Goal: Information Seeking & Learning: Find specific fact

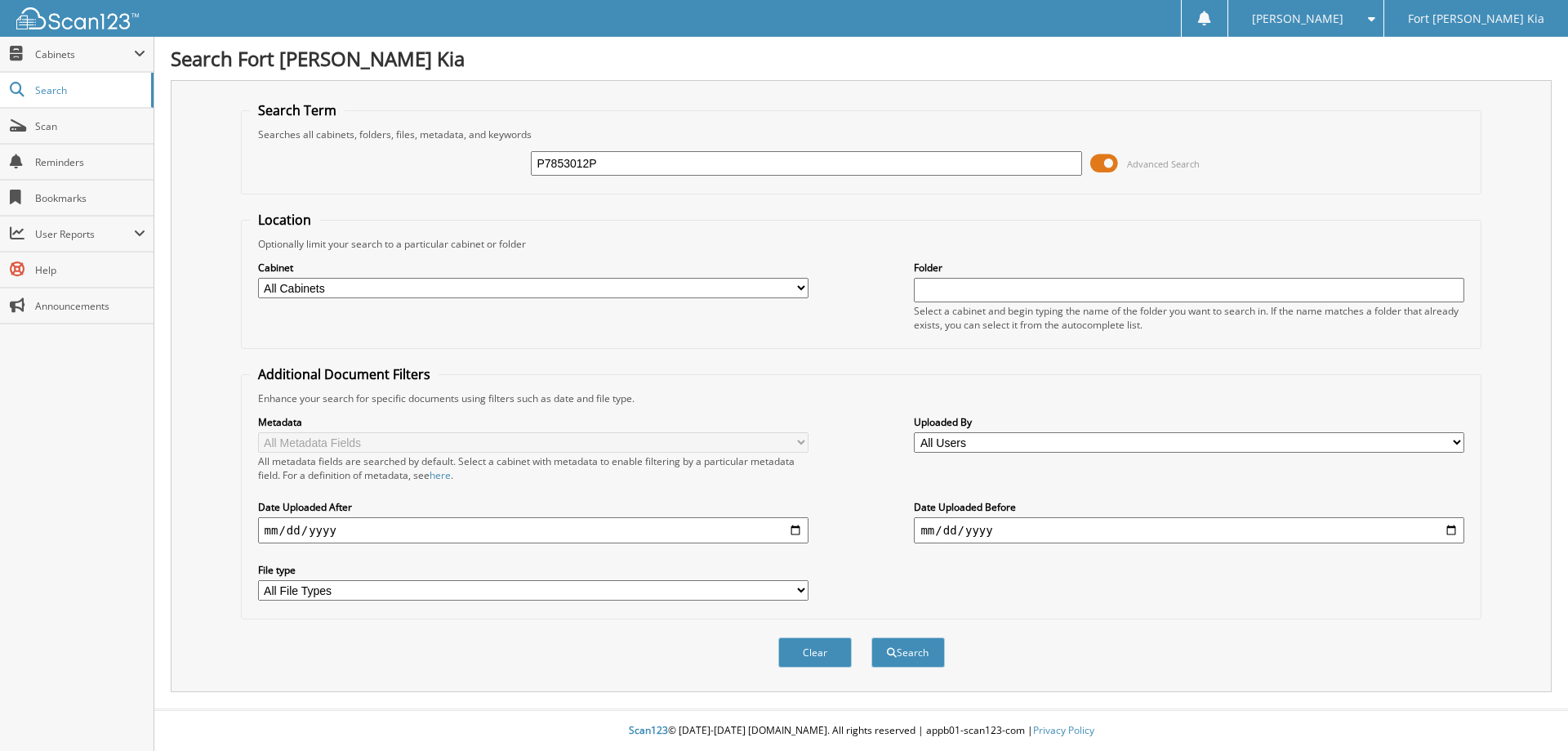
type input "P7853012P"
click at [871, 637] on button "Search" at bounding box center [908, 652] width 74 height 31
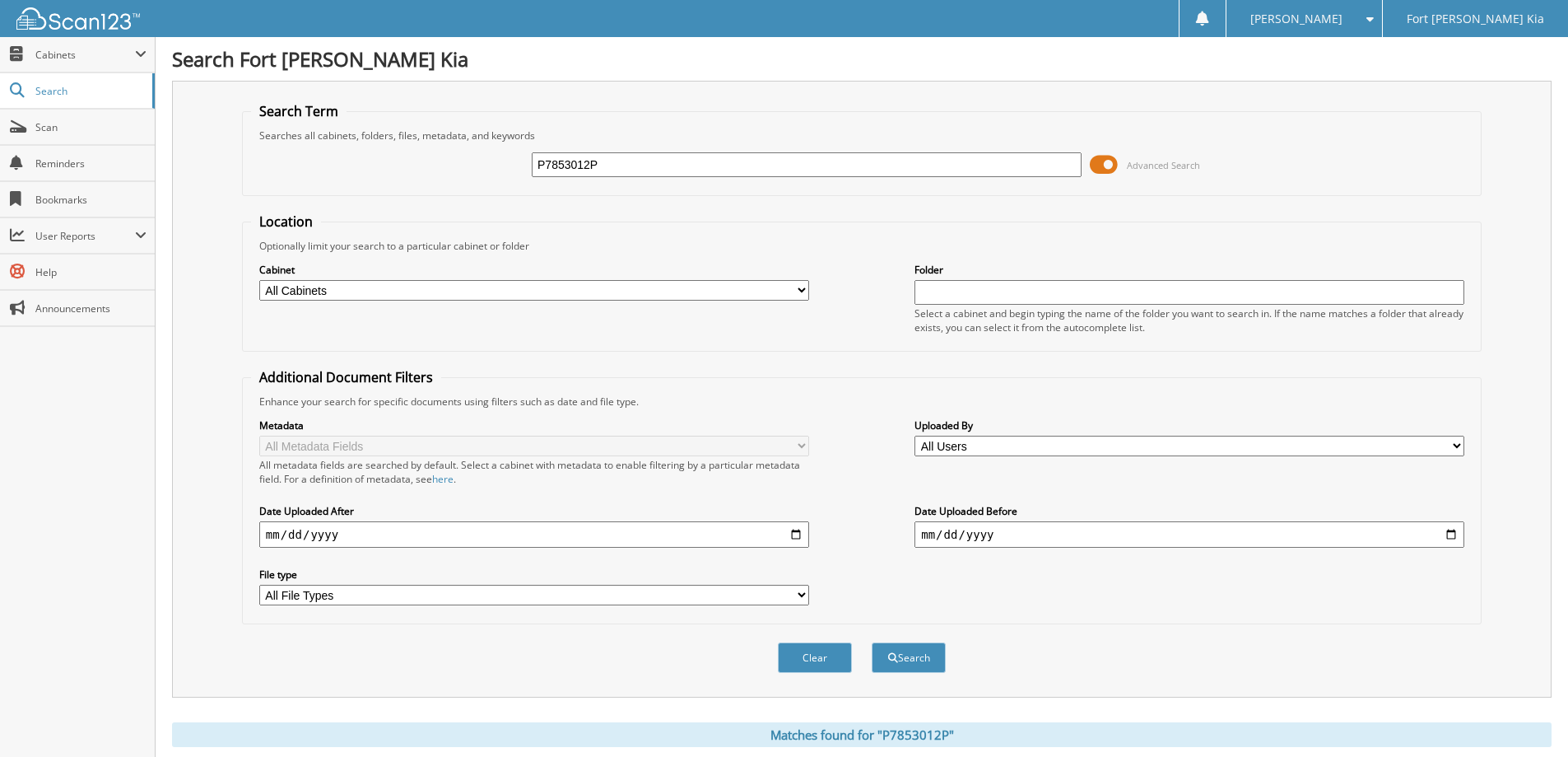
click at [1099, 167] on span at bounding box center [1104, 165] width 28 height 25
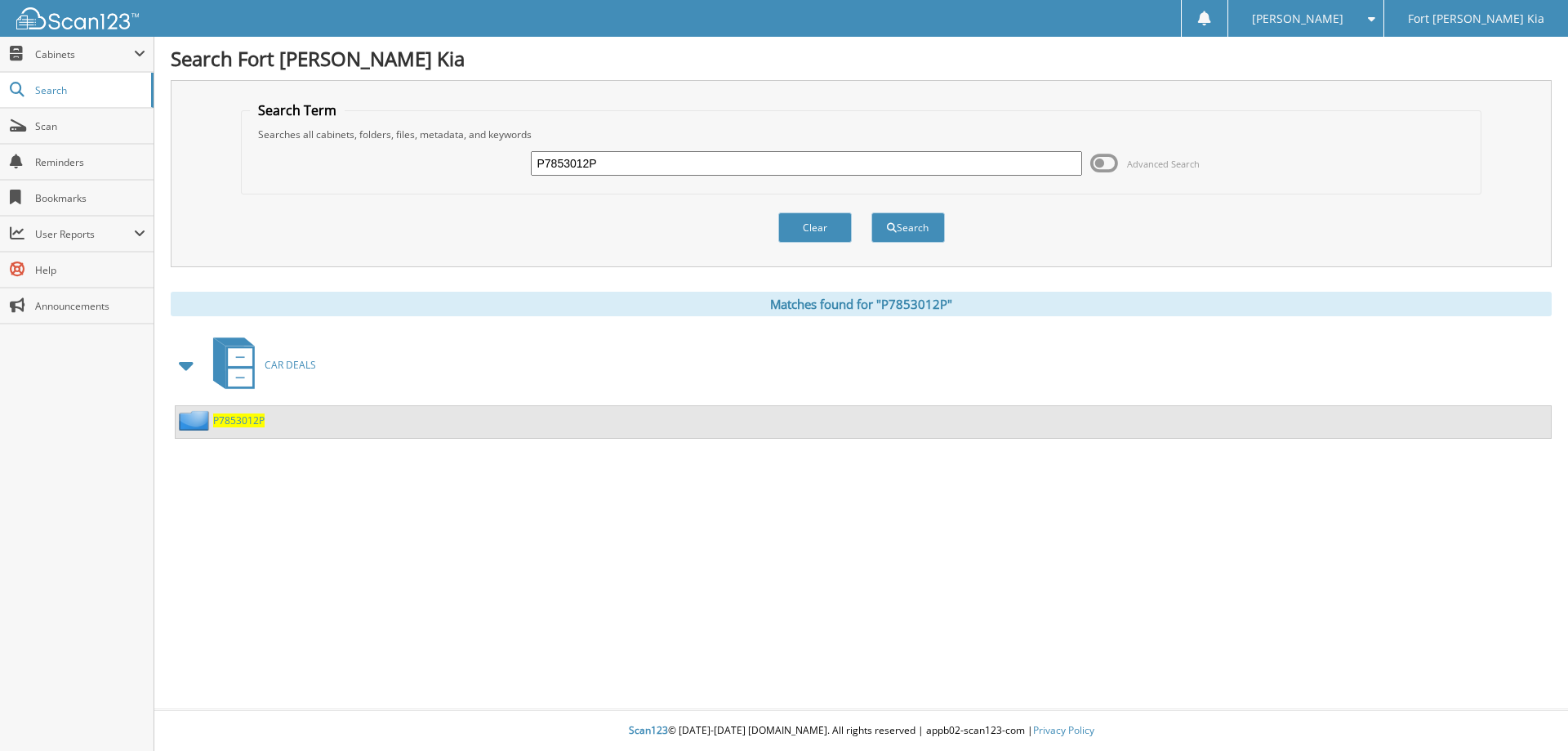
click at [251, 425] on span "P7853012P" at bounding box center [239, 420] width 51 height 14
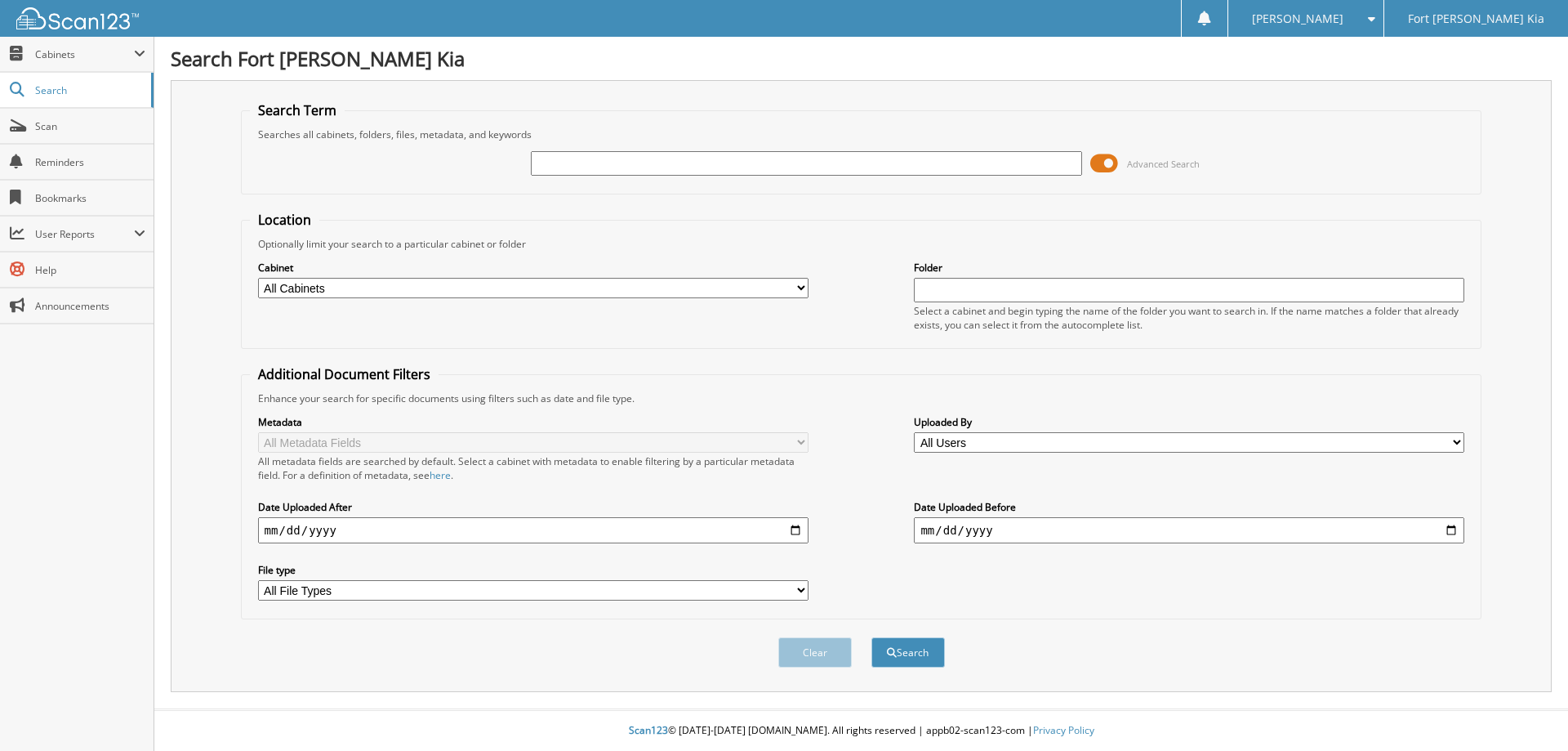
click at [570, 163] on input "text" at bounding box center [806, 164] width 550 height 25
type input "SG658853"
click at [871, 637] on button "Search" at bounding box center [908, 652] width 74 height 31
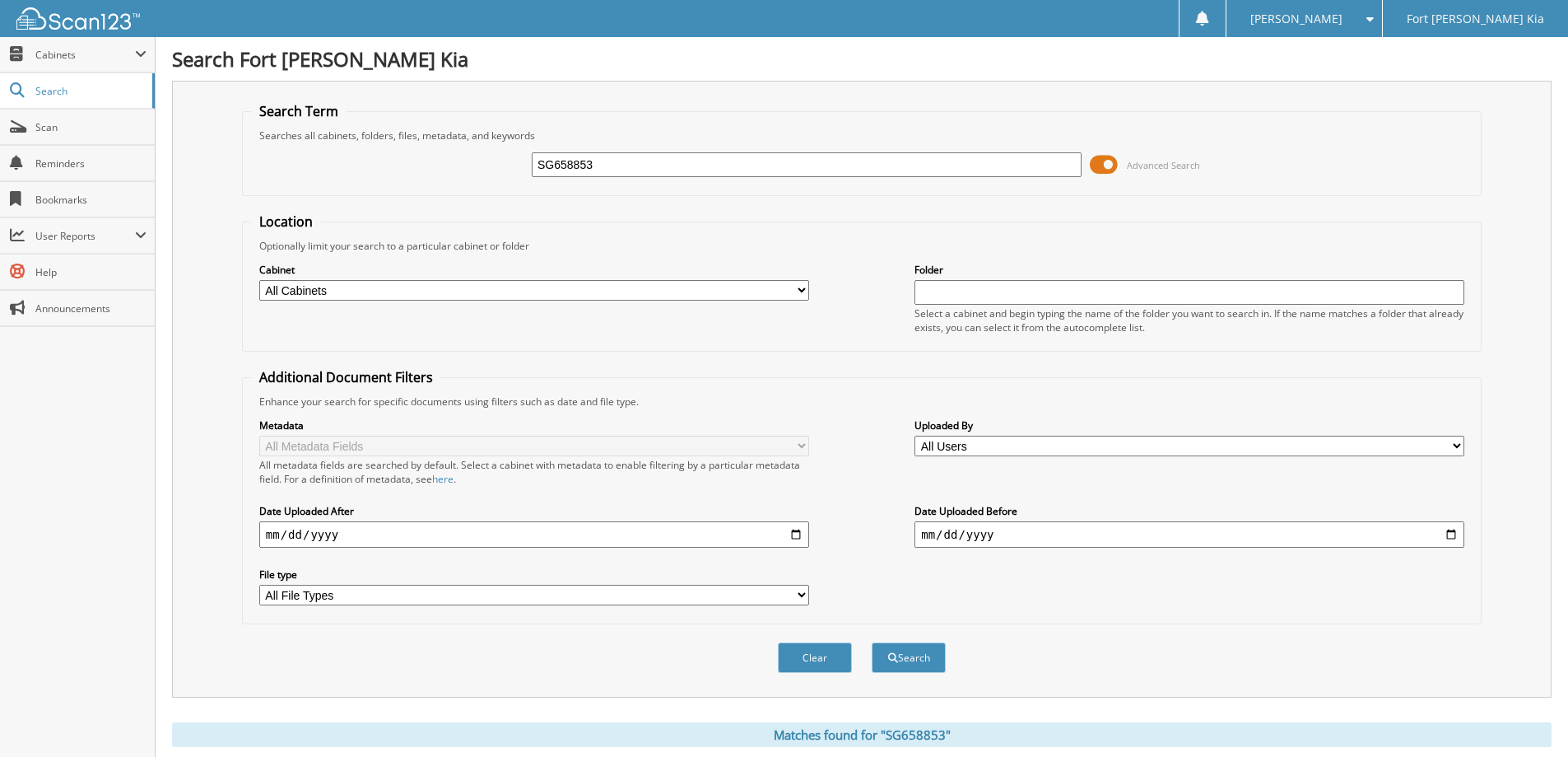
click at [1112, 172] on span at bounding box center [1104, 165] width 28 height 25
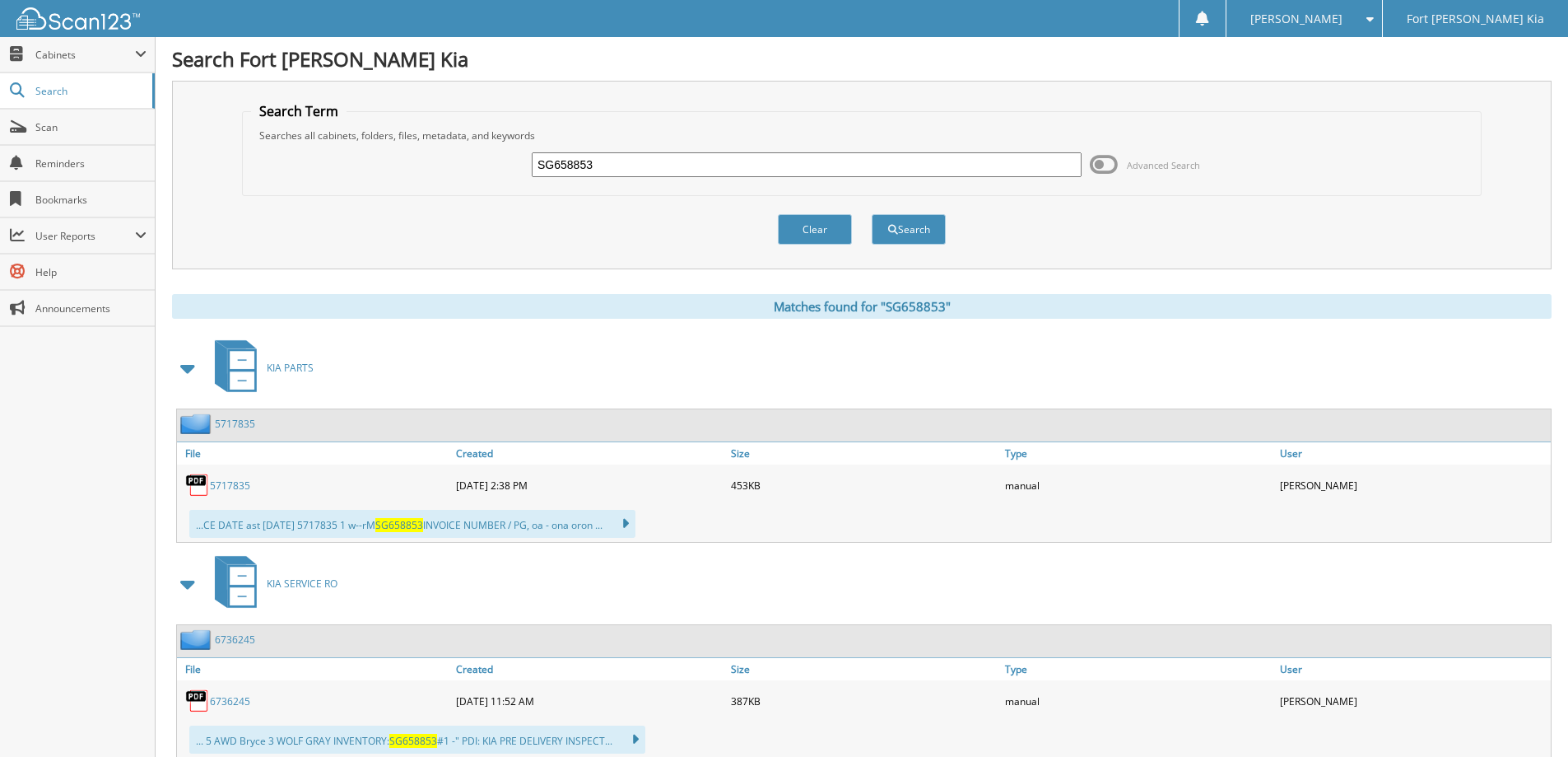
click at [193, 368] on span at bounding box center [188, 368] width 23 height 30
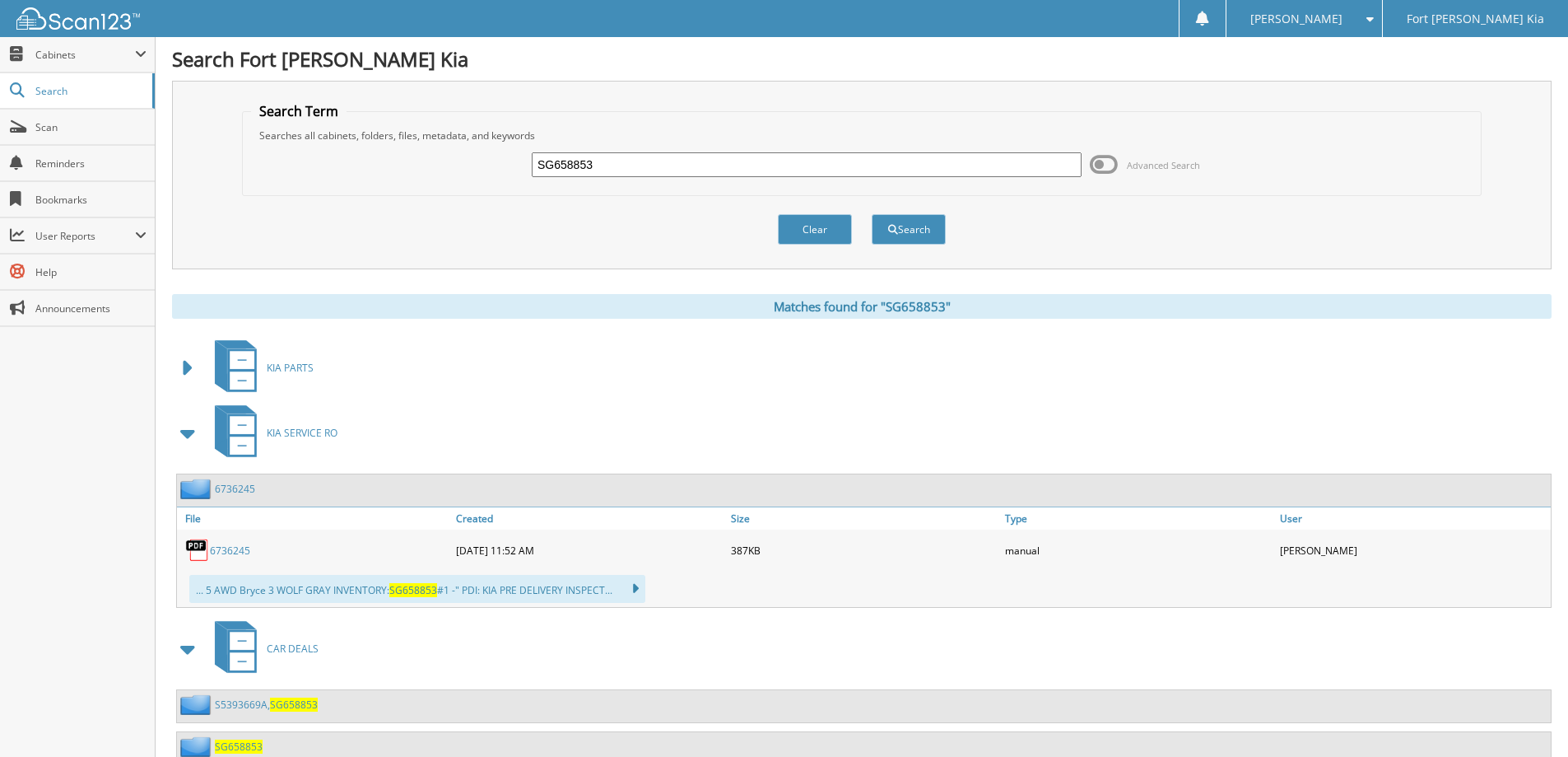
scroll to position [58, 0]
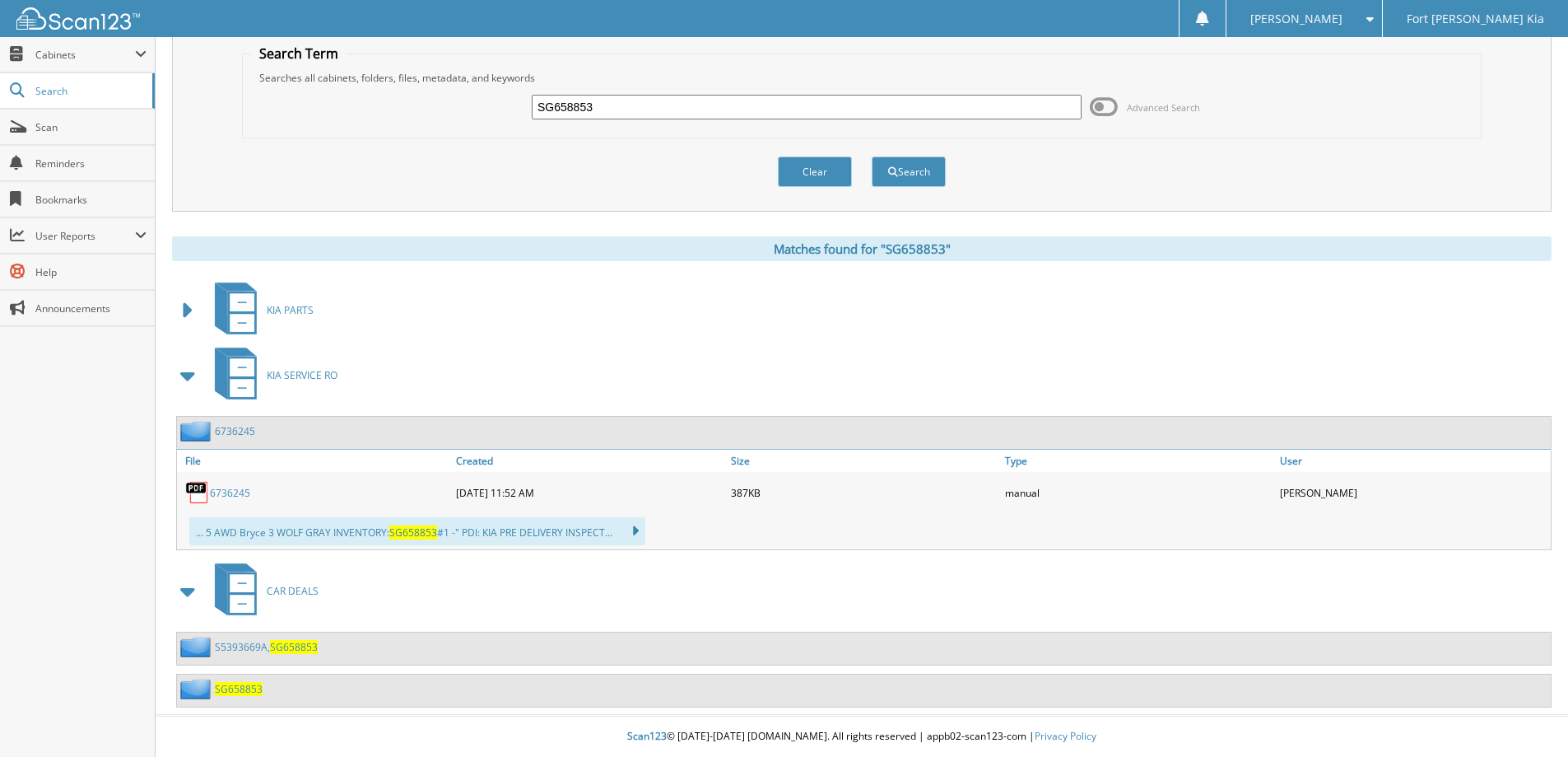
click at [193, 378] on span at bounding box center [188, 376] width 23 height 30
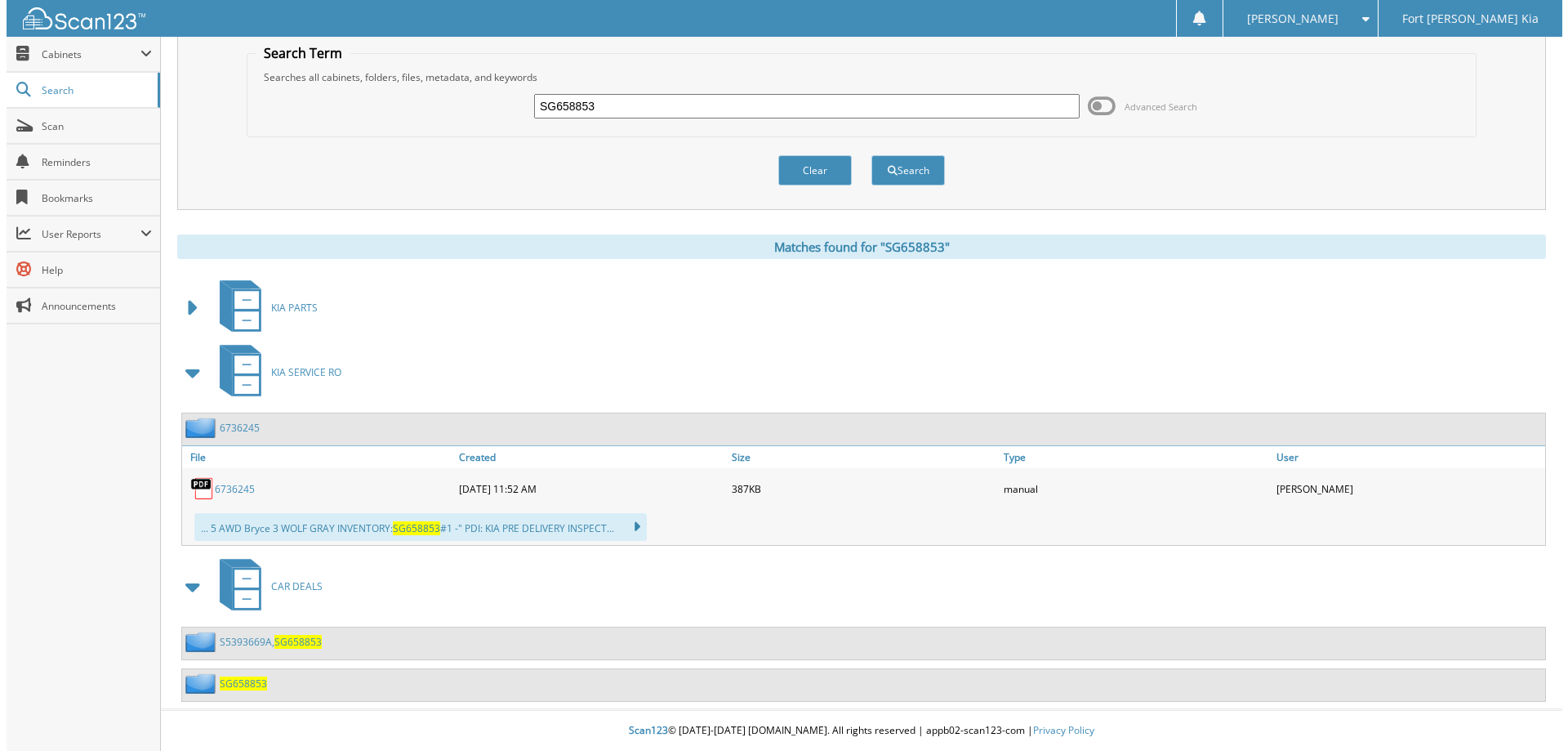
scroll to position [0, 0]
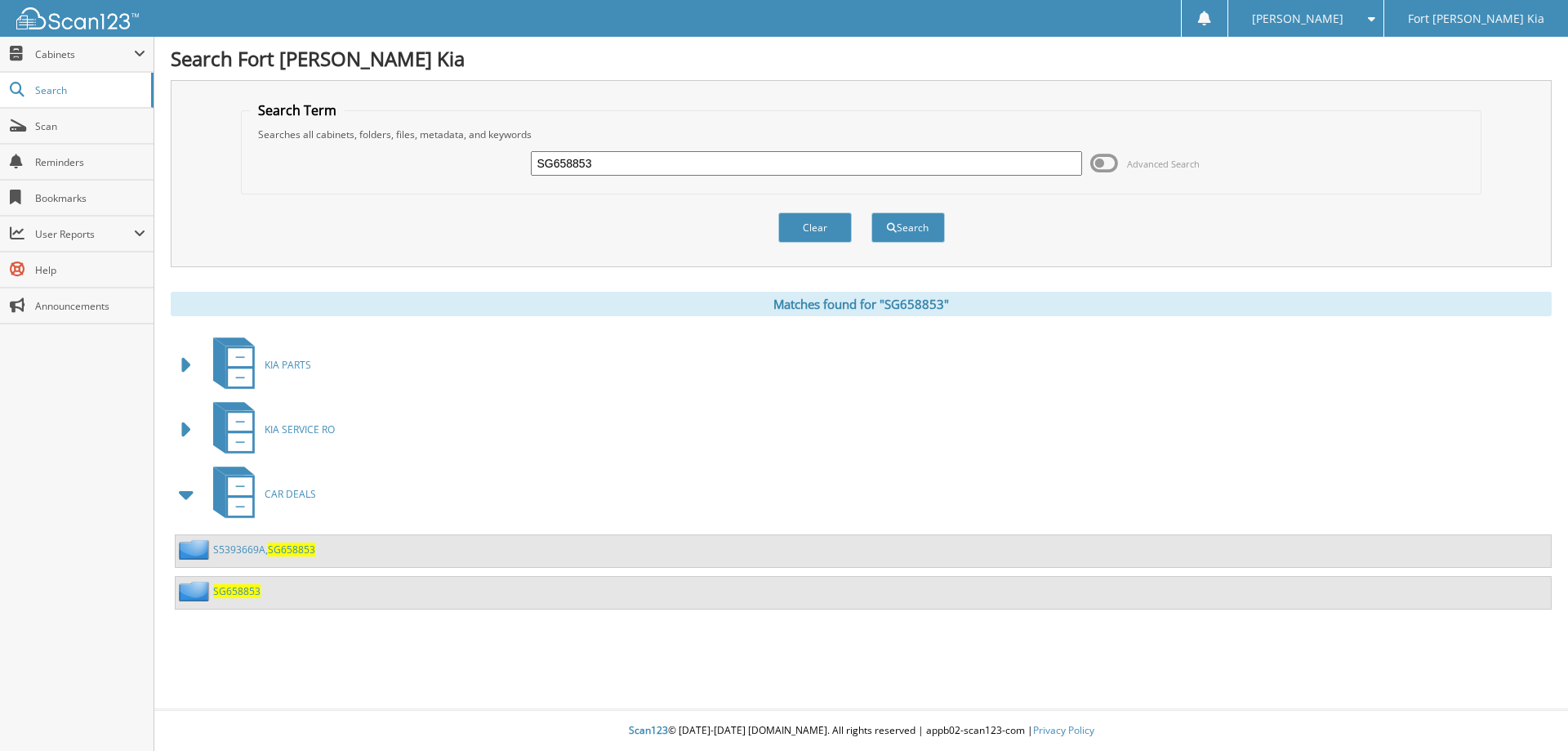
click at [249, 550] on link "S5393669A, SG658853" at bounding box center [264, 549] width 102 height 14
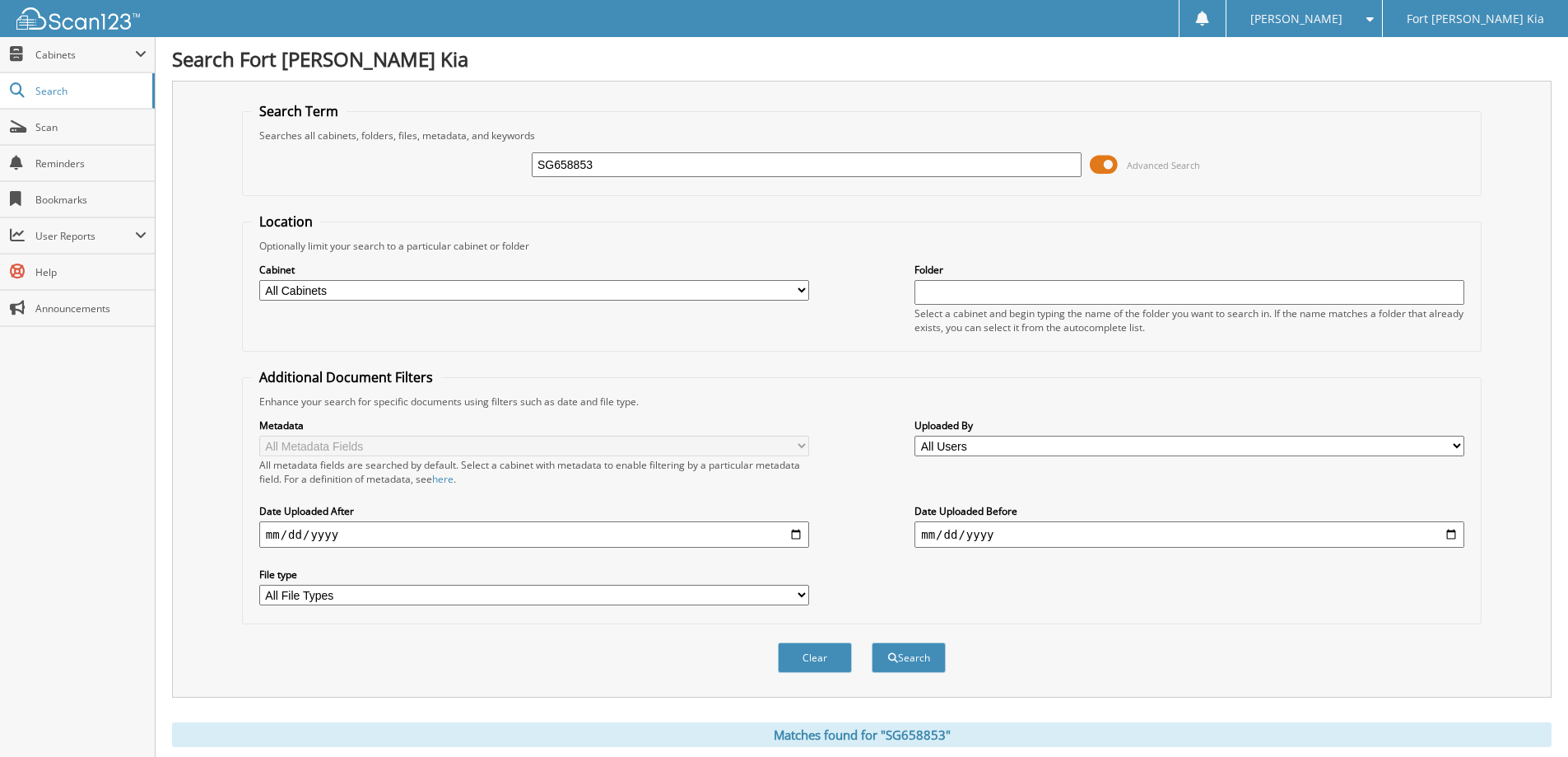
click at [1106, 166] on span at bounding box center [1104, 165] width 28 height 25
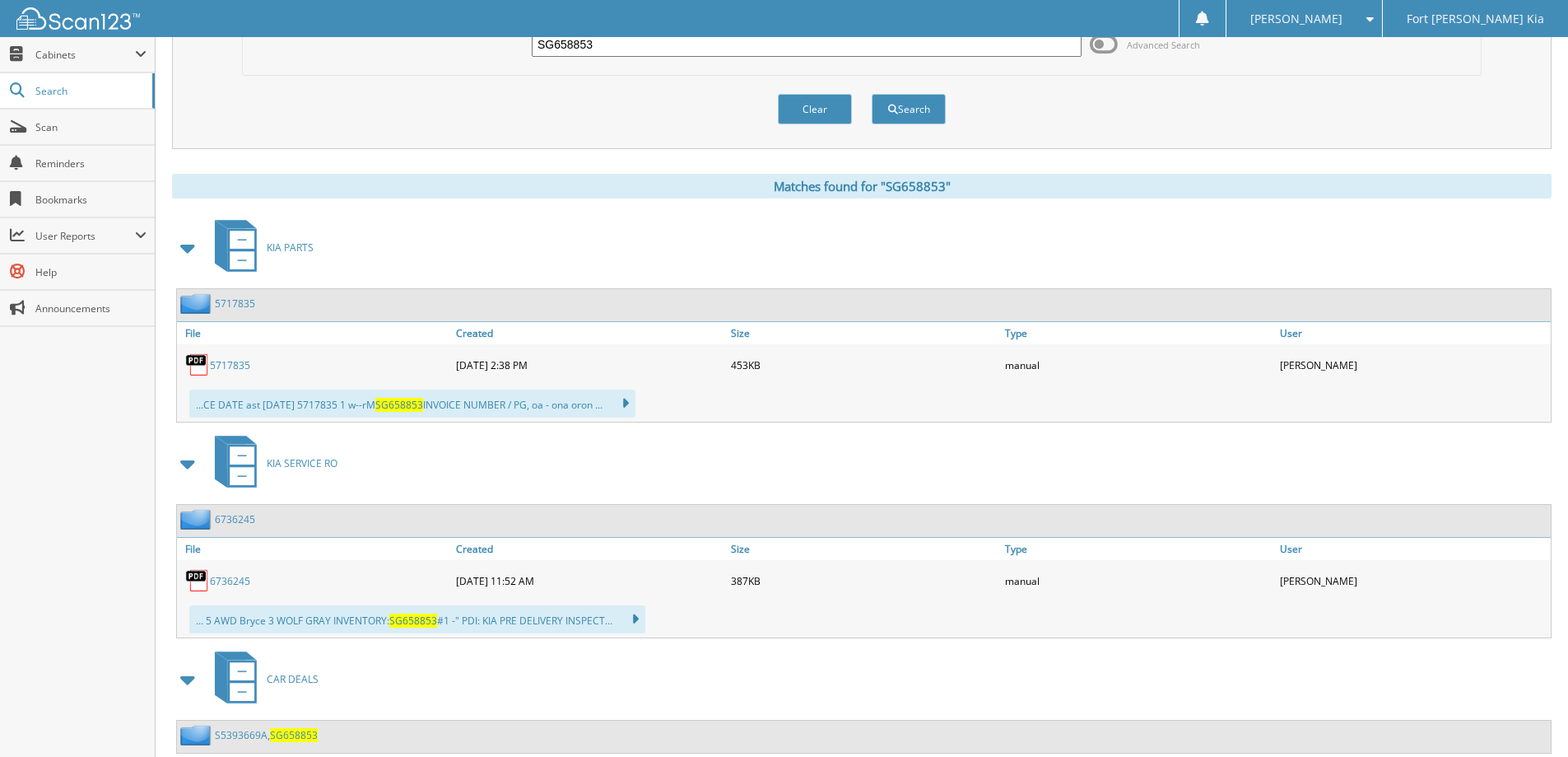
scroll to position [208, 0]
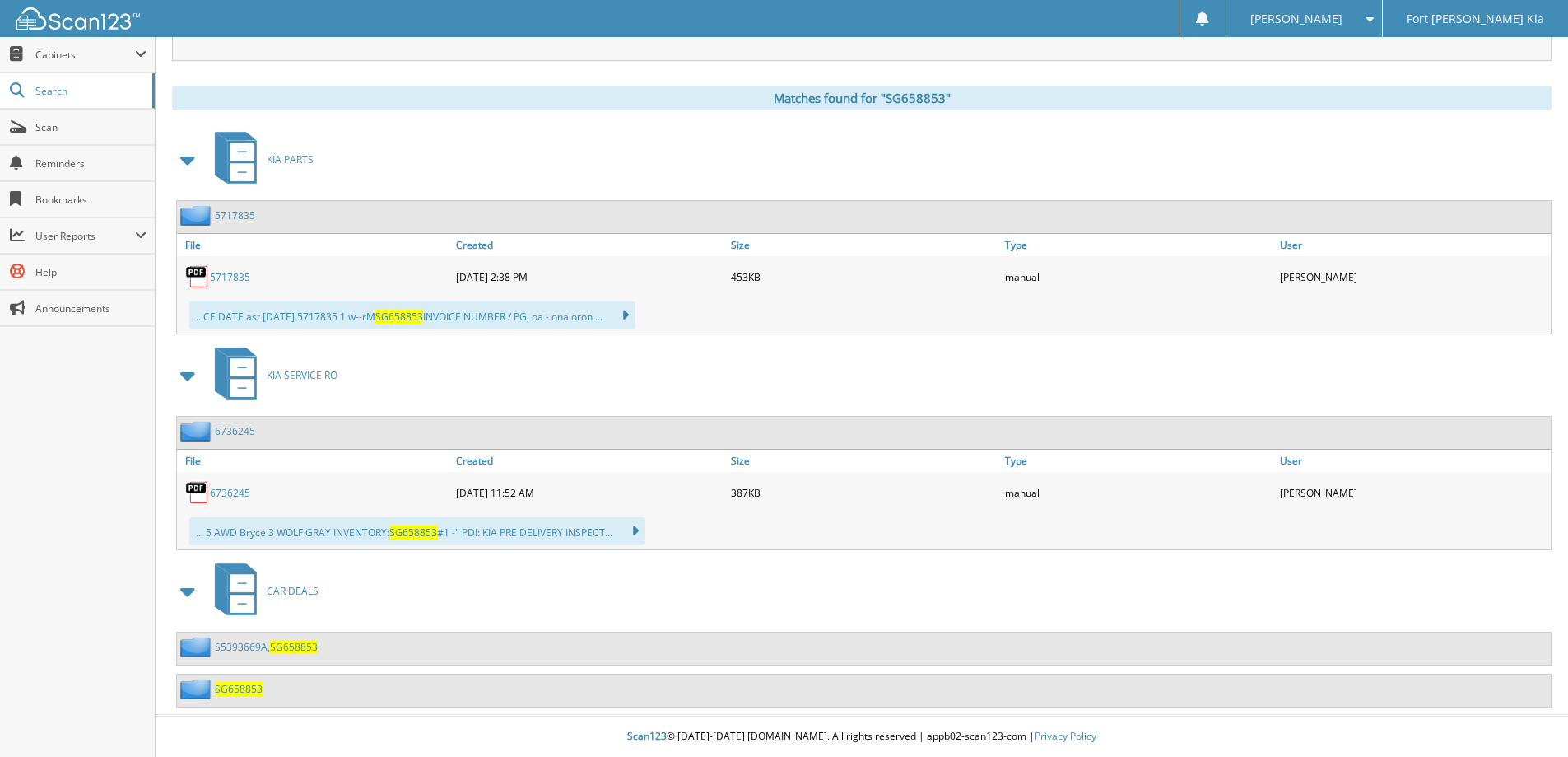
click at [239, 690] on span "SG658853" at bounding box center [238, 689] width 47 height 14
